Goal: Task Accomplishment & Management: Manage account settings

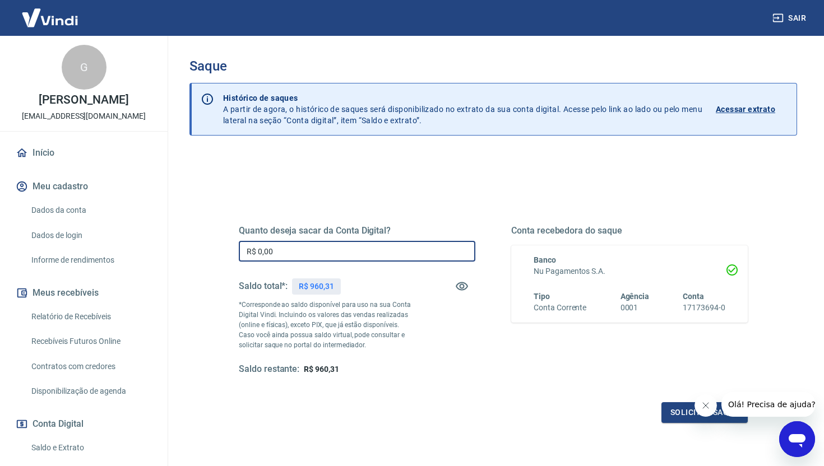
click at [287, 254] on input "R$ 0,00" at bounding box center [357, 251] width 236 height 21
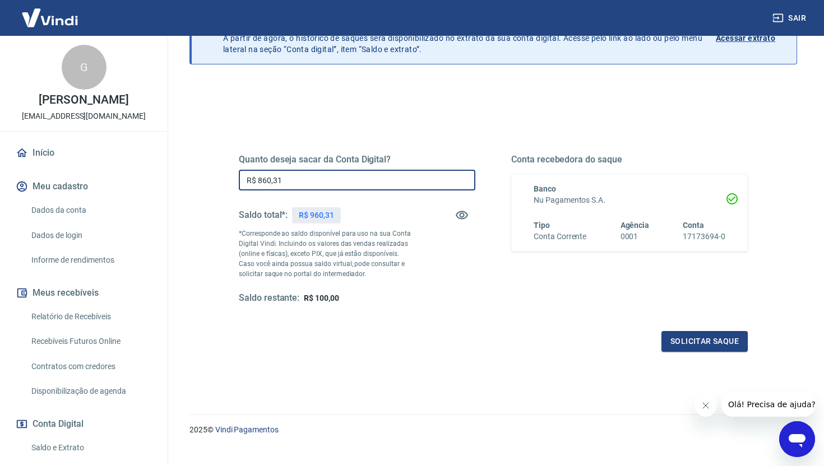
scroll to position [87, 0]
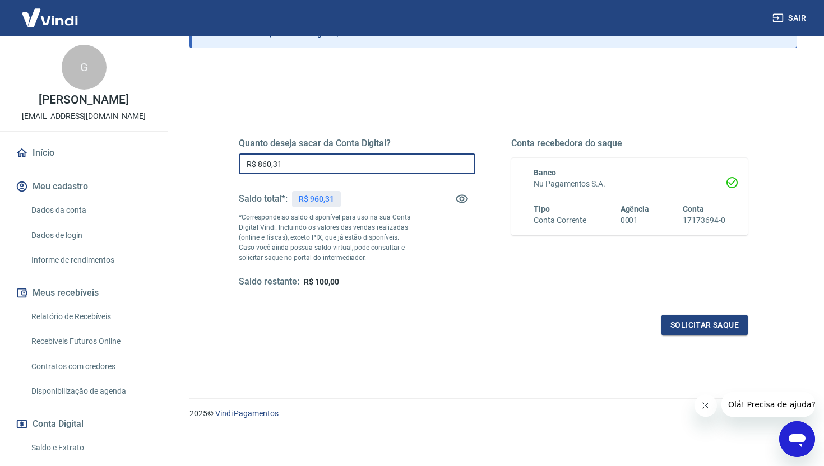
type input "R$ 860,31"
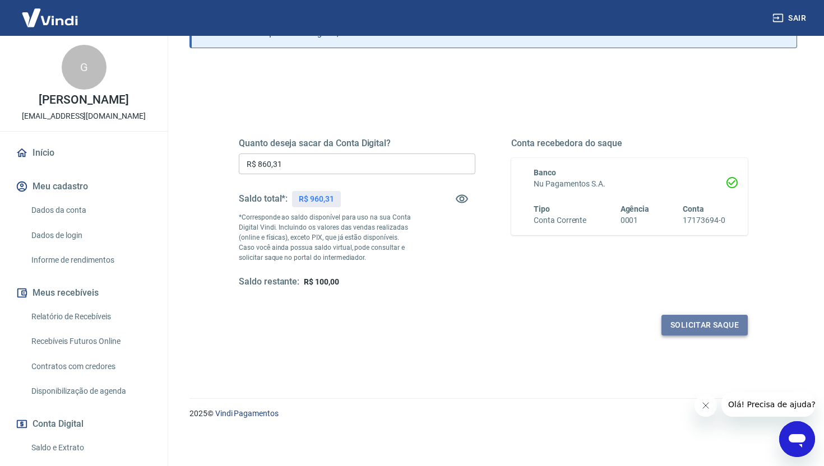
click at [706, 326] on button "Solicitar saque" at bounding box center [704, 325] width 86 height 21
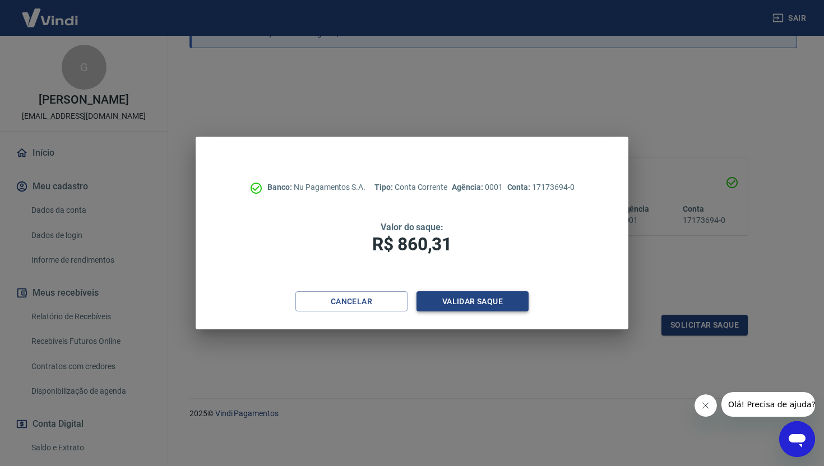
click at [480, 301] on button "Validar saque" at bounding box center [472, 301] width 112 height 21
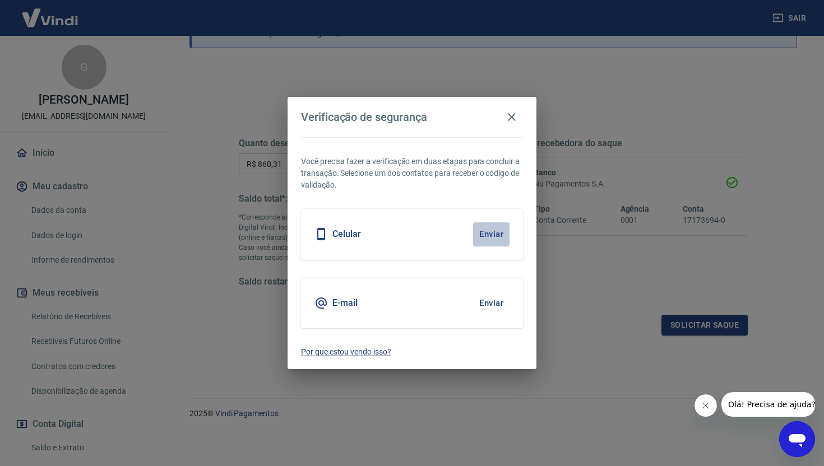
click at [491, 236] on button "Enviar" at bounding box center [491, 234] width 36 height 24
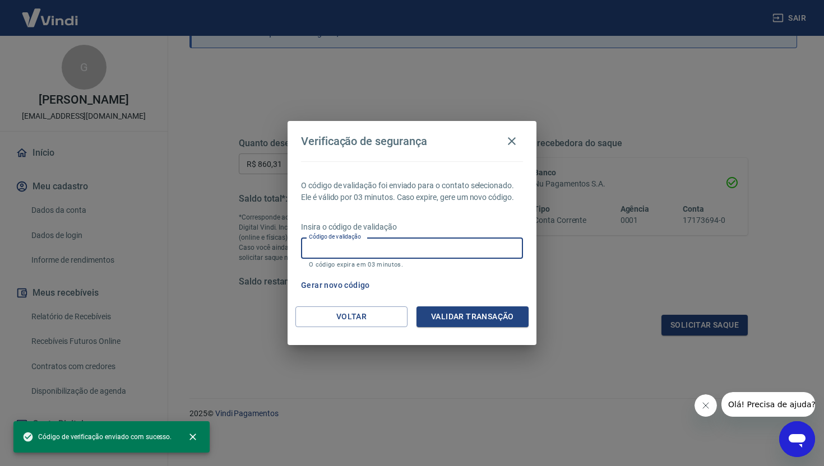
click at [447, 242] on input "Código de validação" at bounding box center [412, 248] width 222 height 21
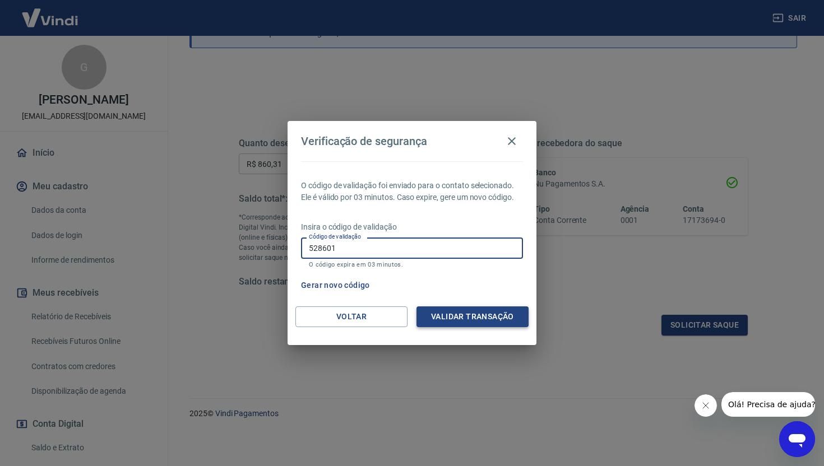
type input "528601"
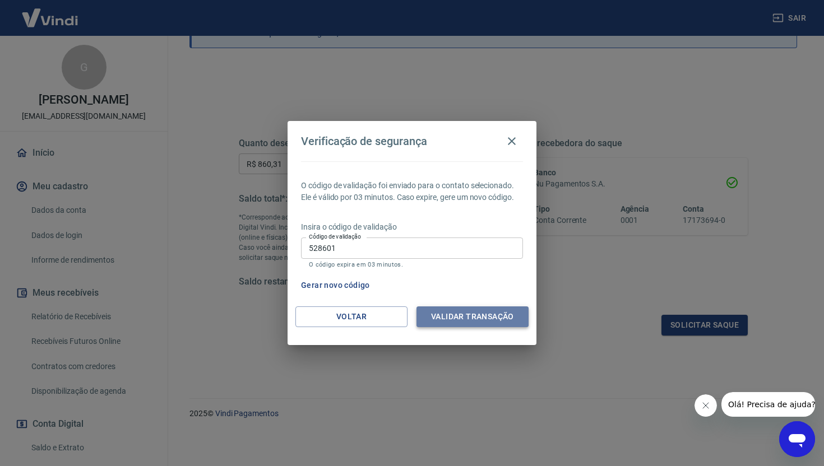
click at [488, 319] on button "Validar transação" at bounding box center [472, 317] width 112 height 21
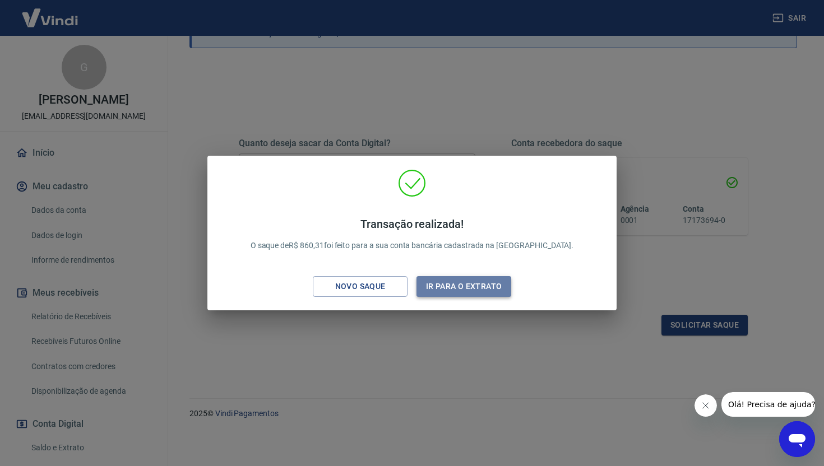
click at [436, 288] on button "Ir para o extrato" at bounding box center [463, 286] width 95 height 21
